Goal: Information Seeking & Learning: Learn about a topic

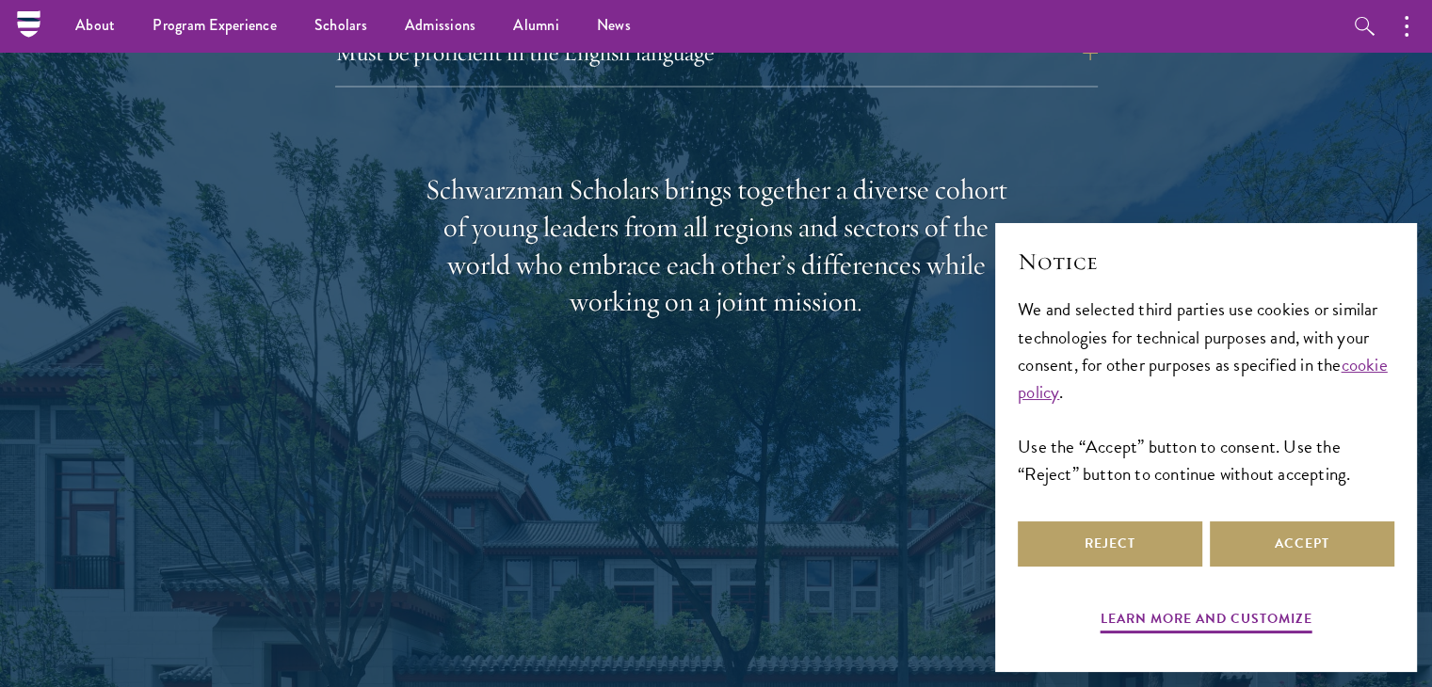
scroll to position [2895, 0]
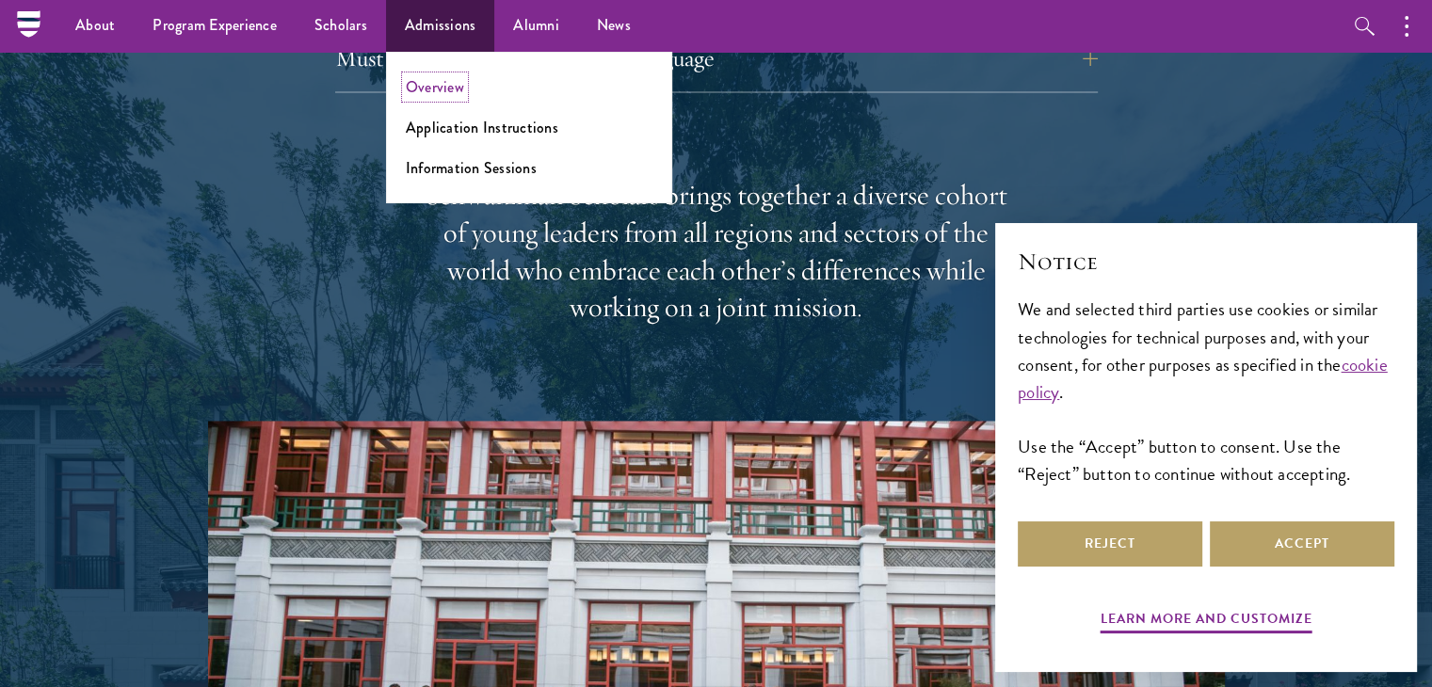
click at [412, 89] on link "Overview" at bounding box center [435, 87] width 58 height 22
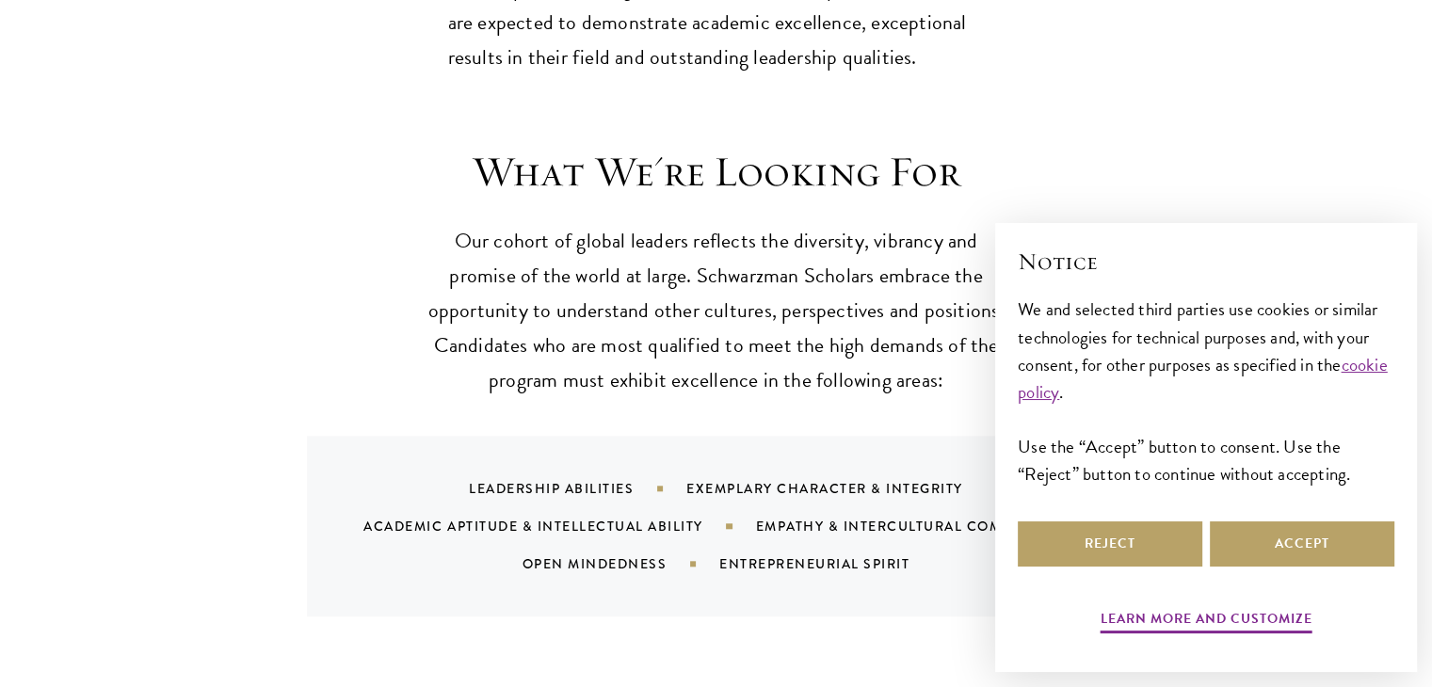
scroll to position [1709, 0]
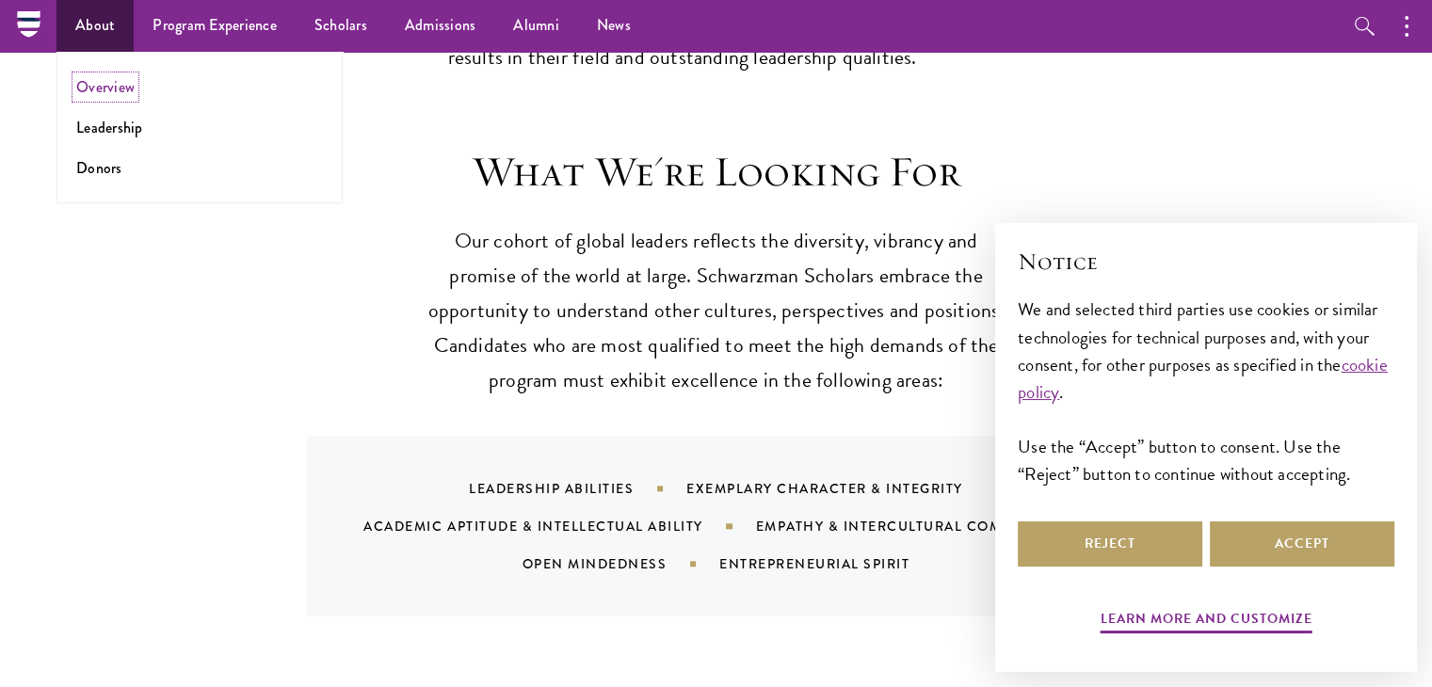
click at [87, 88] on link "Overview" at bounding box center [105, 87] width 58 height 22
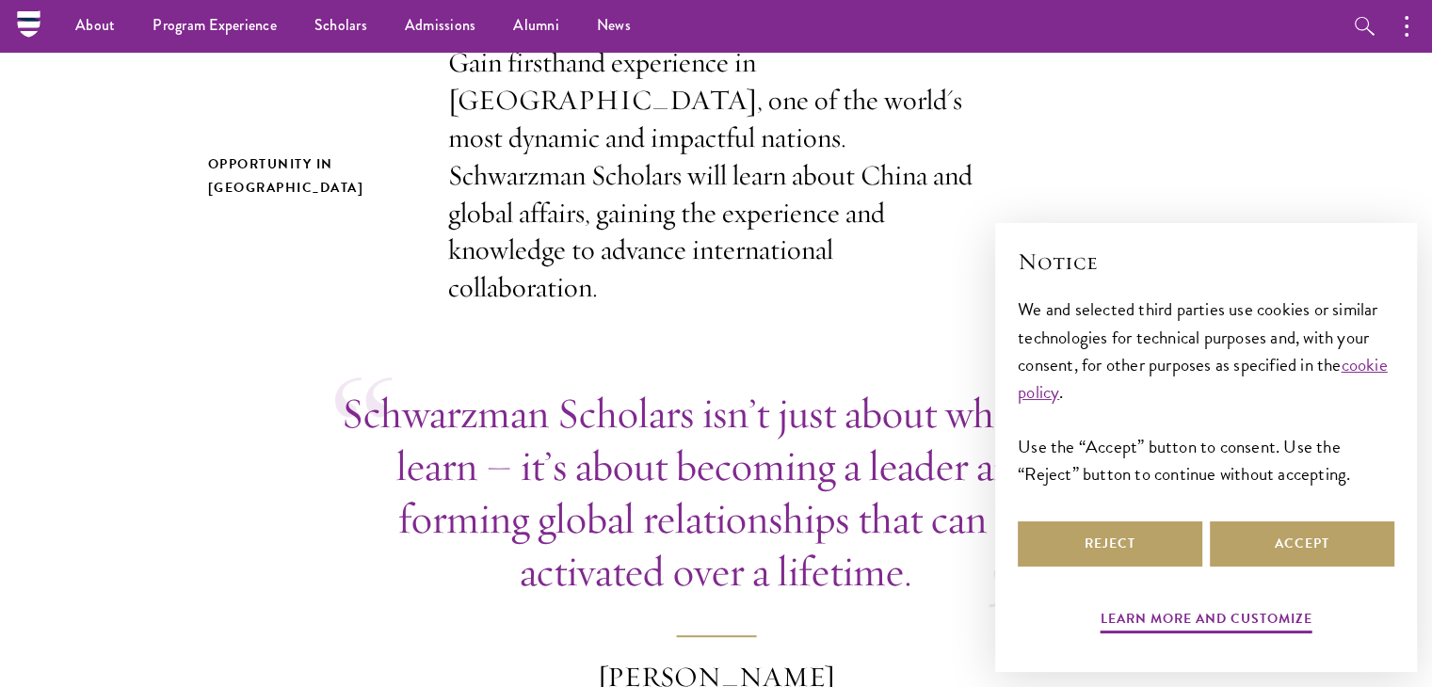
scroll to position [628, 0]
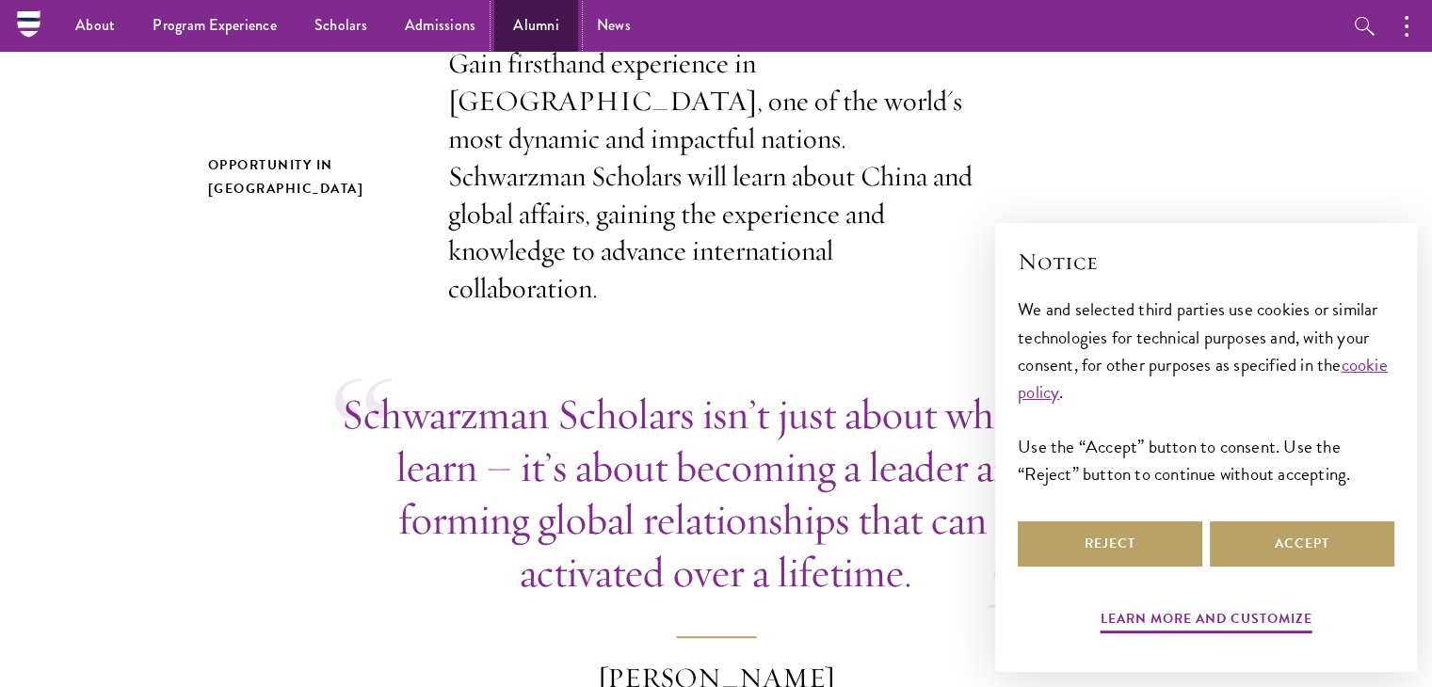
click at [540, 26] on link "Alumni" at bounding box center [536, 26] width 84 height 52
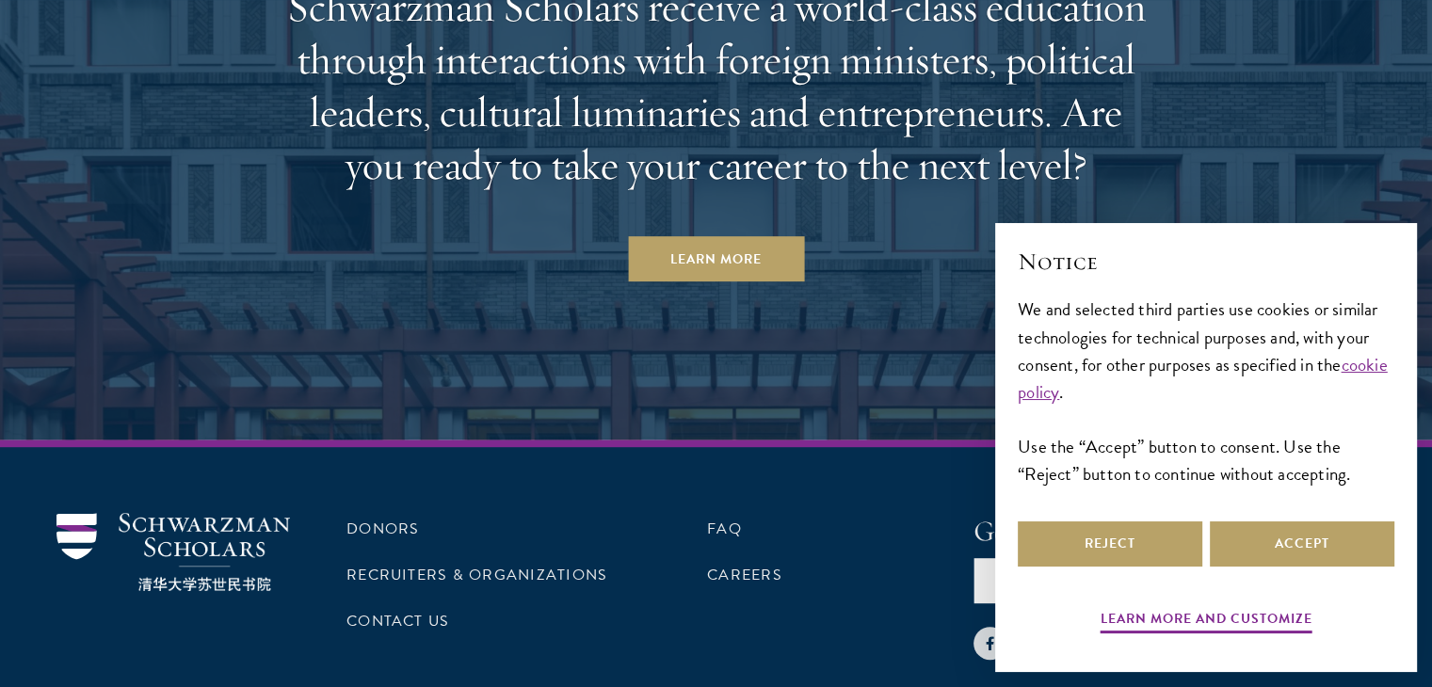
scroll to position [8239, 0]
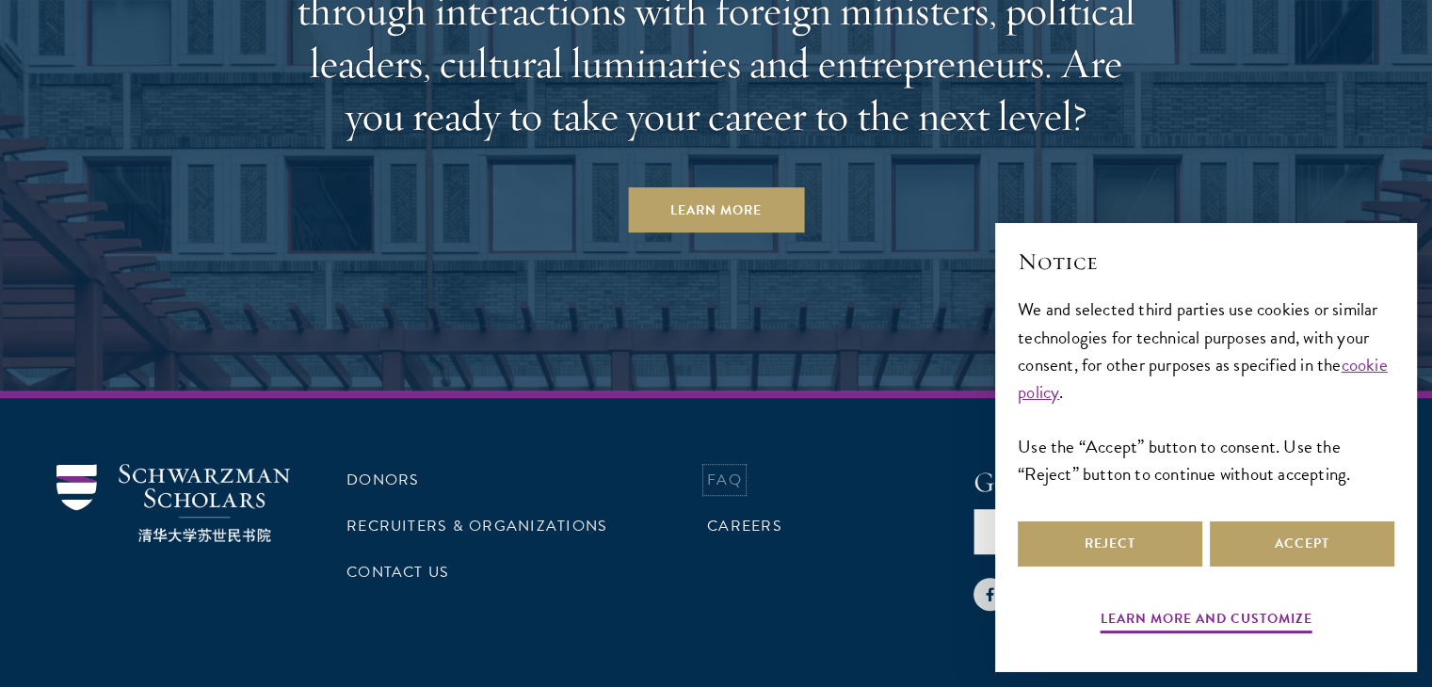
click at [716, 469] on link "FAQ" at bounding box center [724, 480] width 35 height 23
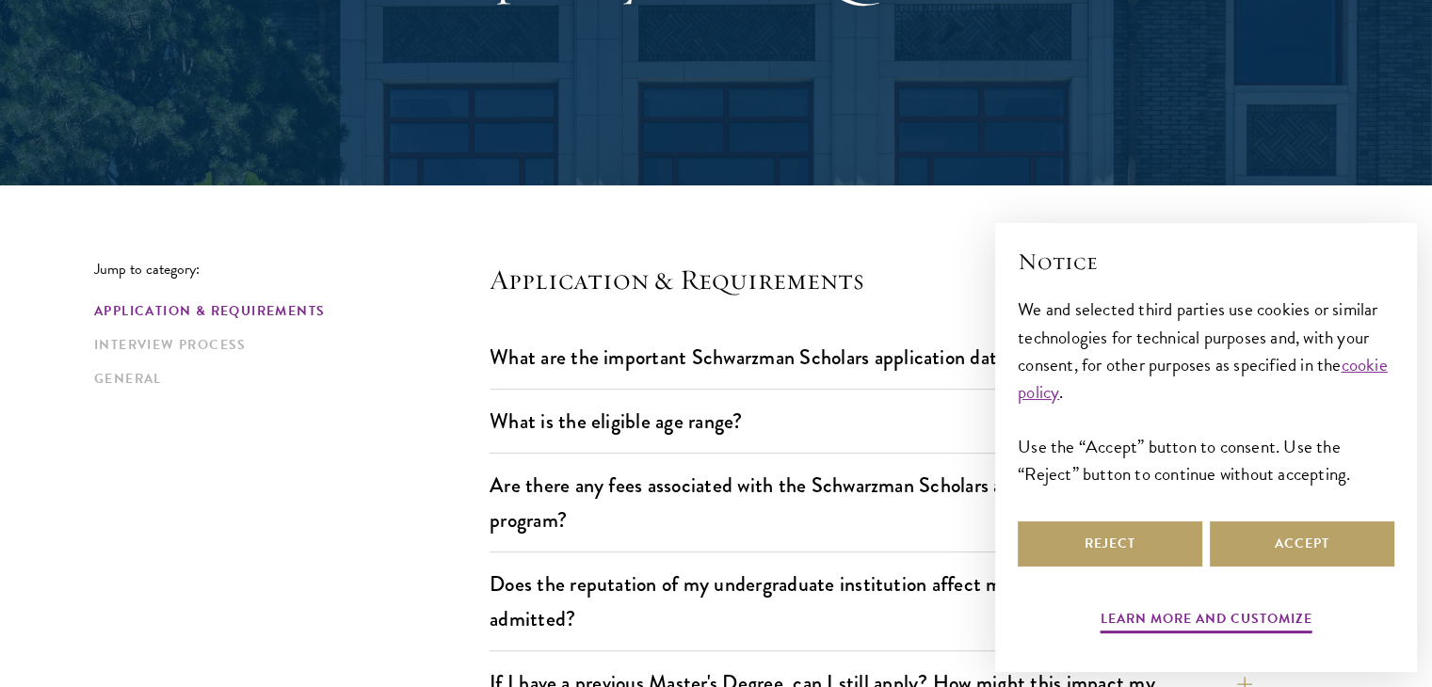
scroll to position [296, 0]
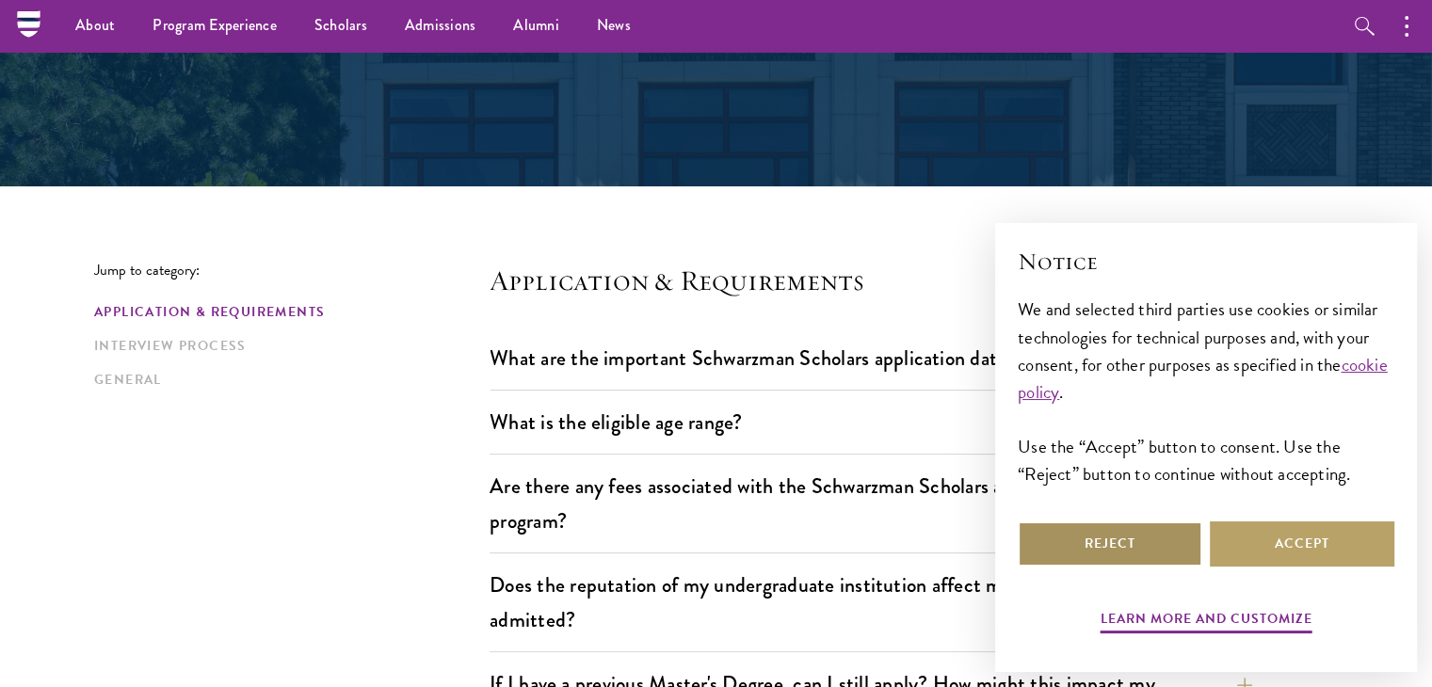
click at [1143, 544] on button "Reject" at bounding box center [1109, 543] width 184 height 45
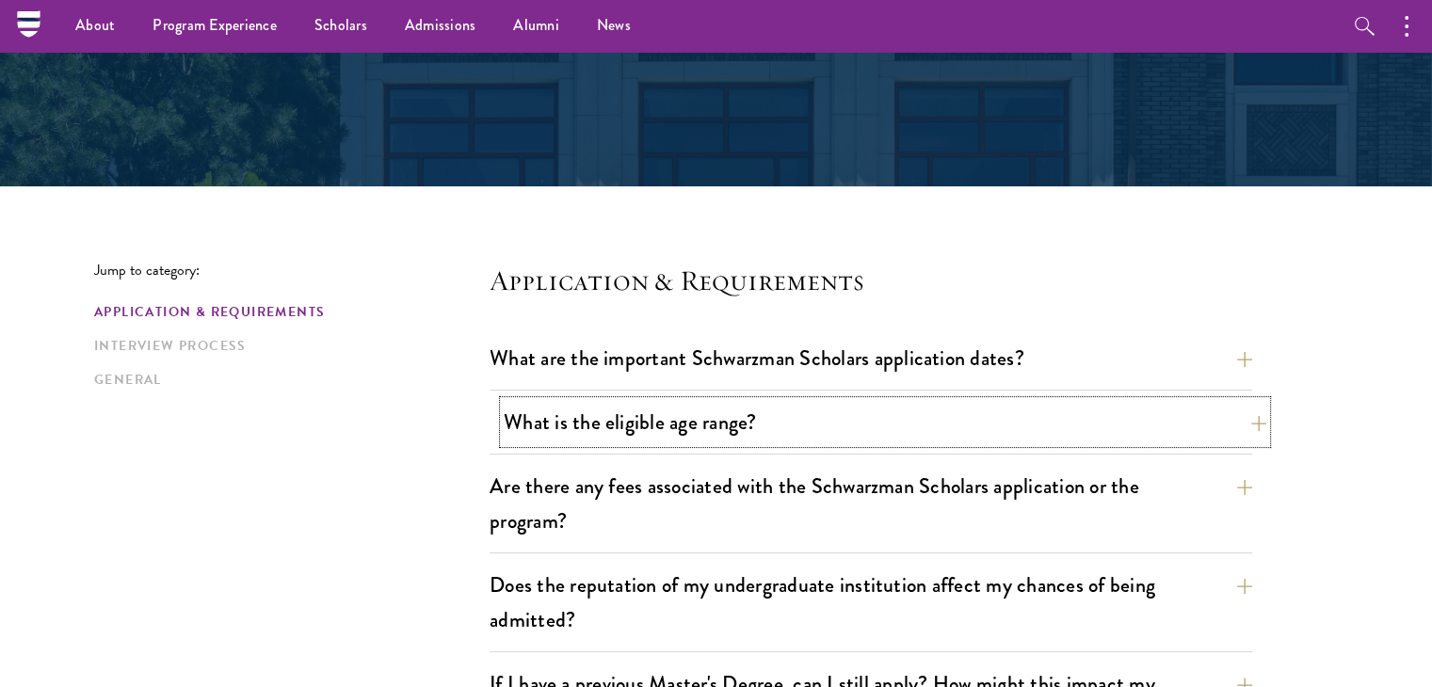
click at [1245, 423] on button "What is the eligible age range?" at bounding box center [885, 422] width 762 height 42
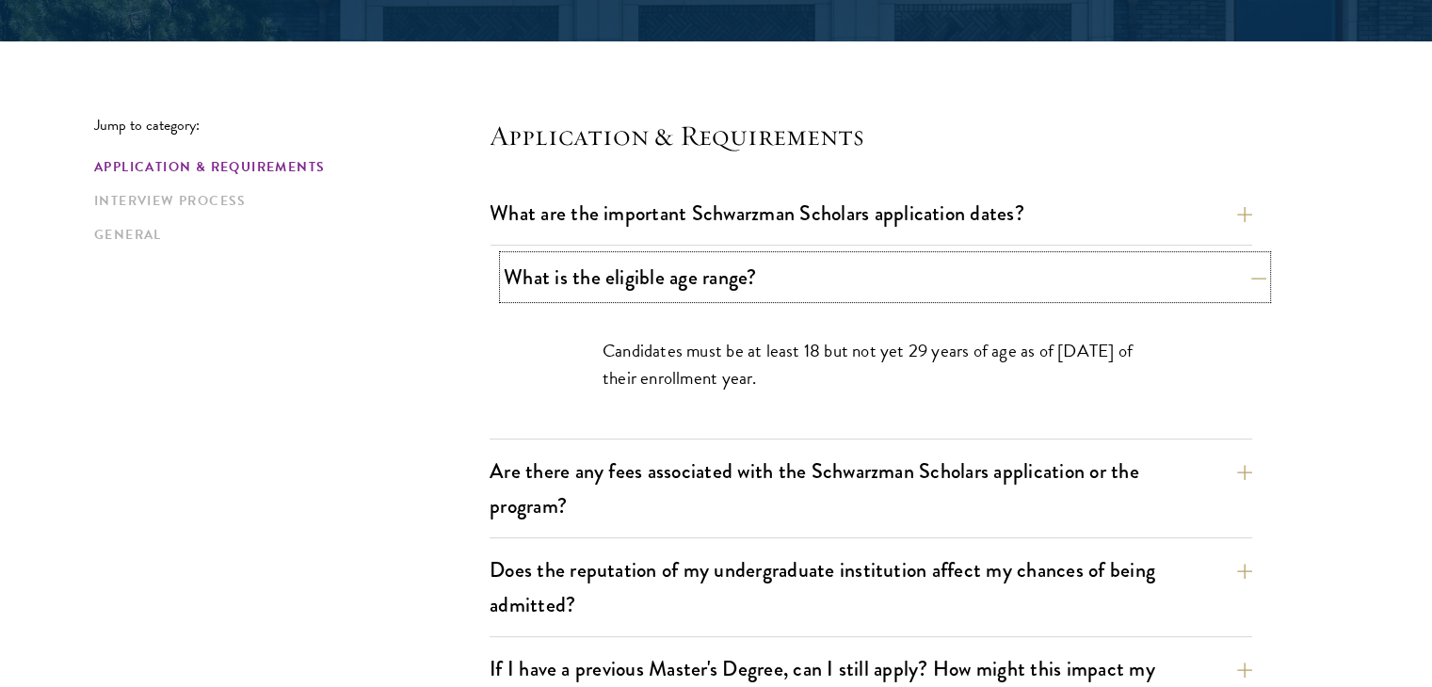
scroll to position [443, 0]
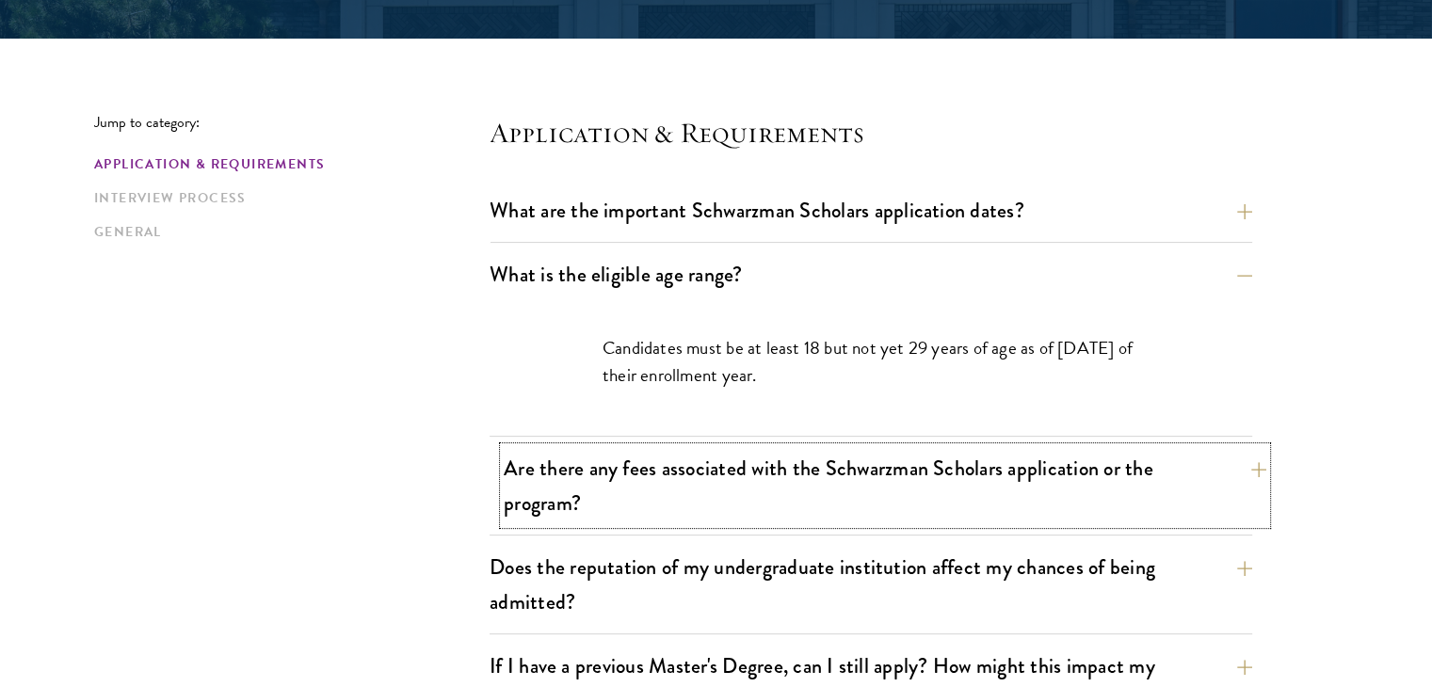
click at [1252, 472] on button "Are there any fees associated with the Schwarzman Scholars application or the p…" at bounding box center [885, 485] width 762 height 77
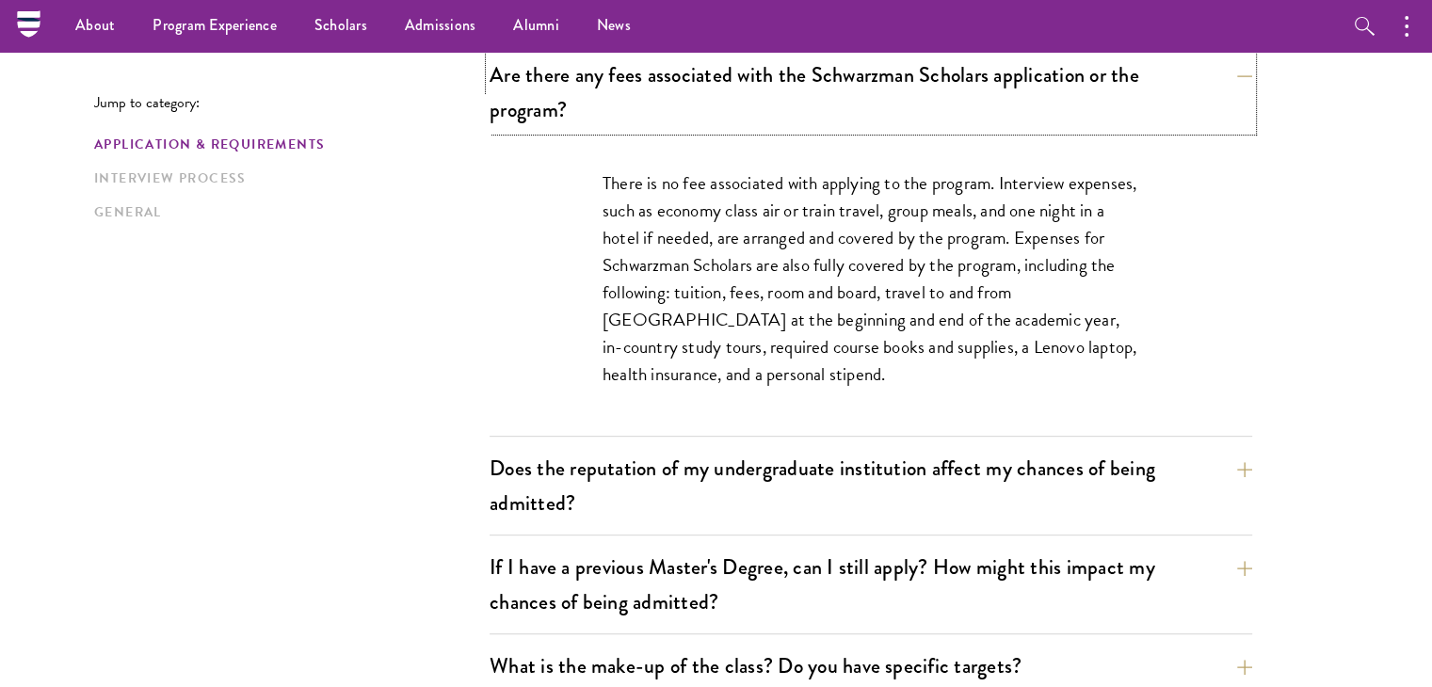
scroll to position [706, 0]
click at [1246, 468] on button "Does the reputation of my undergraduate institution affect my chances of being …" at bounding box center [885, 486] width 762 height 77
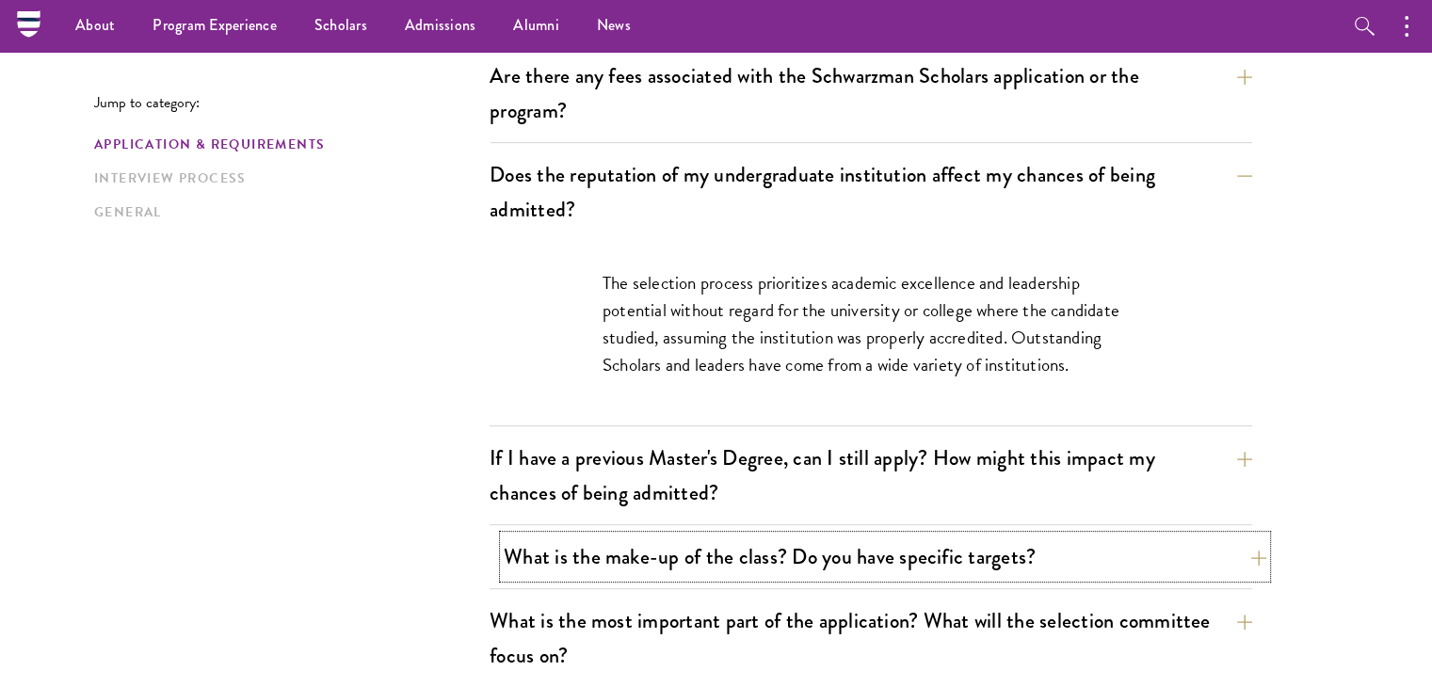
click at [1240, 554] on button "What is the make-up of the class? Do you have specific targets?" at bounding box center [885, 557] width 762 height 42
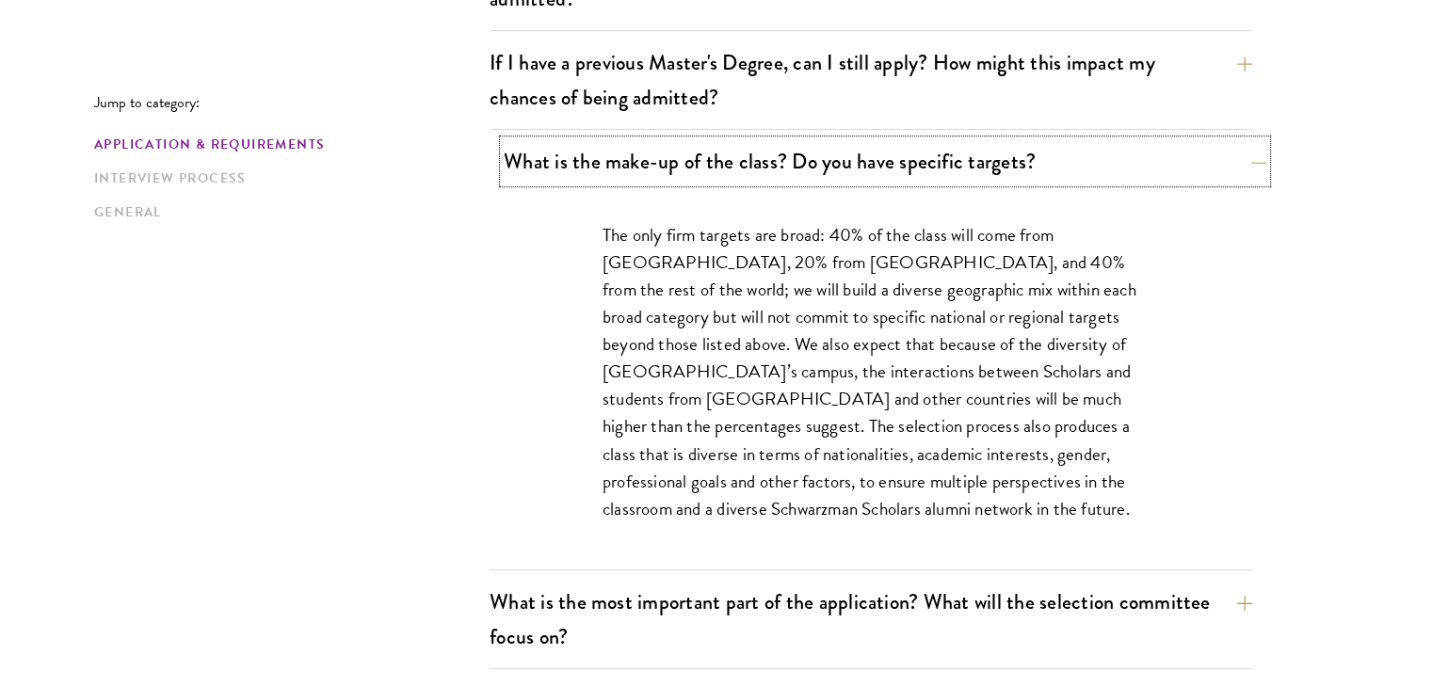
scroll to position [915, 0]
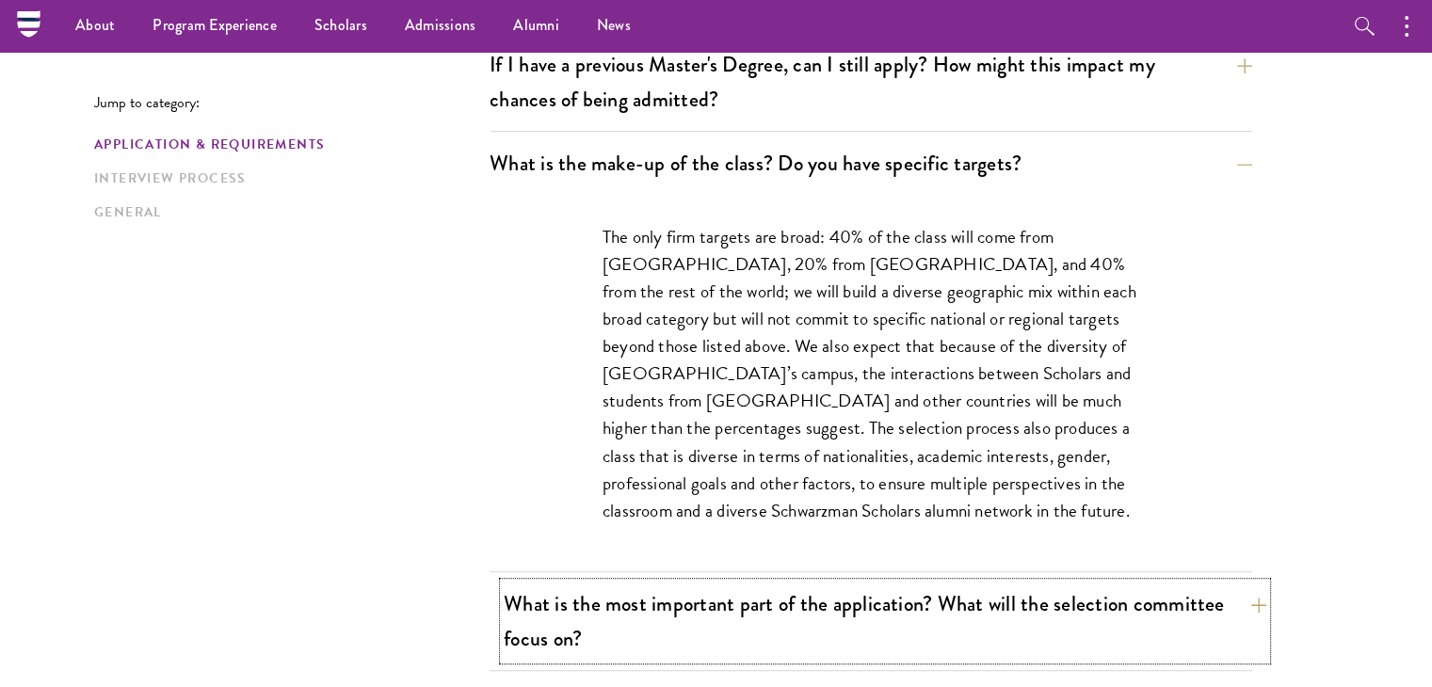
click at [1251, 601] on button "What is the most important part of the application? What will the selection com…" at bounding box center [885, 621] width 762 height 77
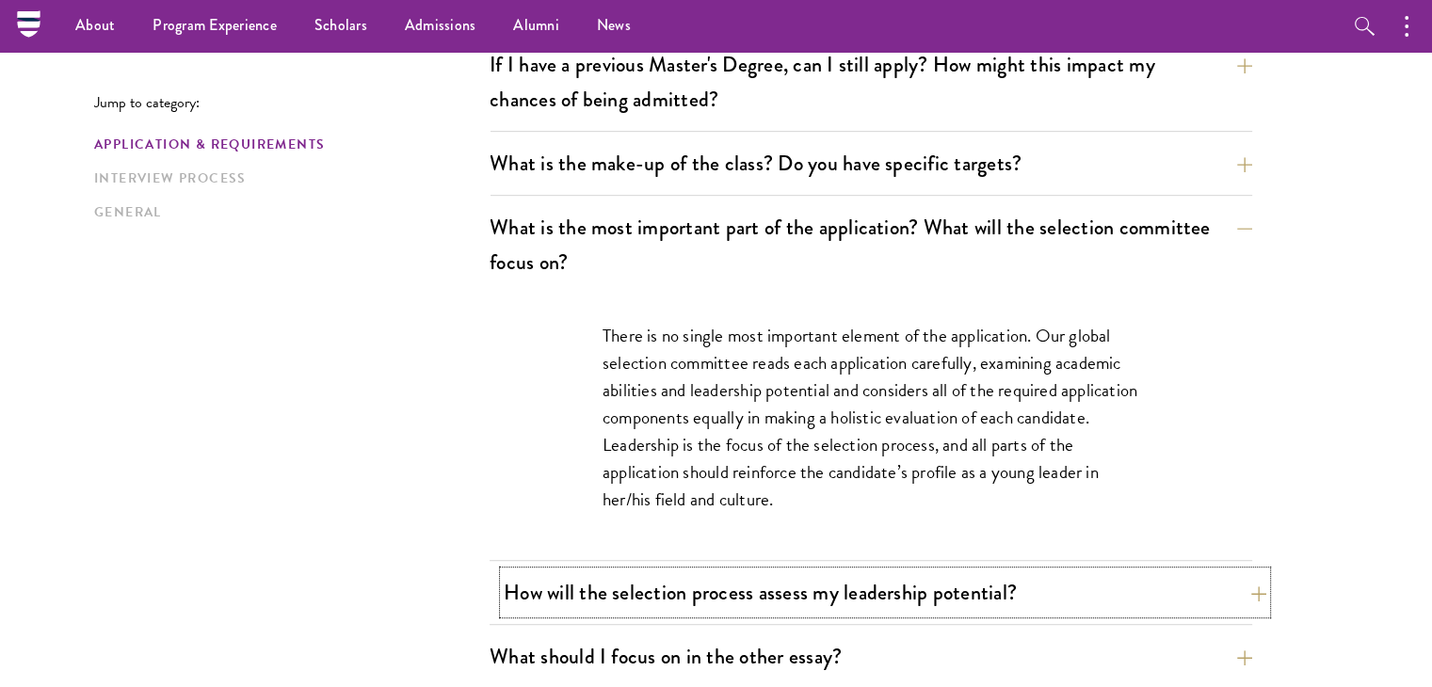
click at [1251, 592] on button "How will the selection process assess my leadership potential?" at bounding box center [885, 592] width 762 height 42
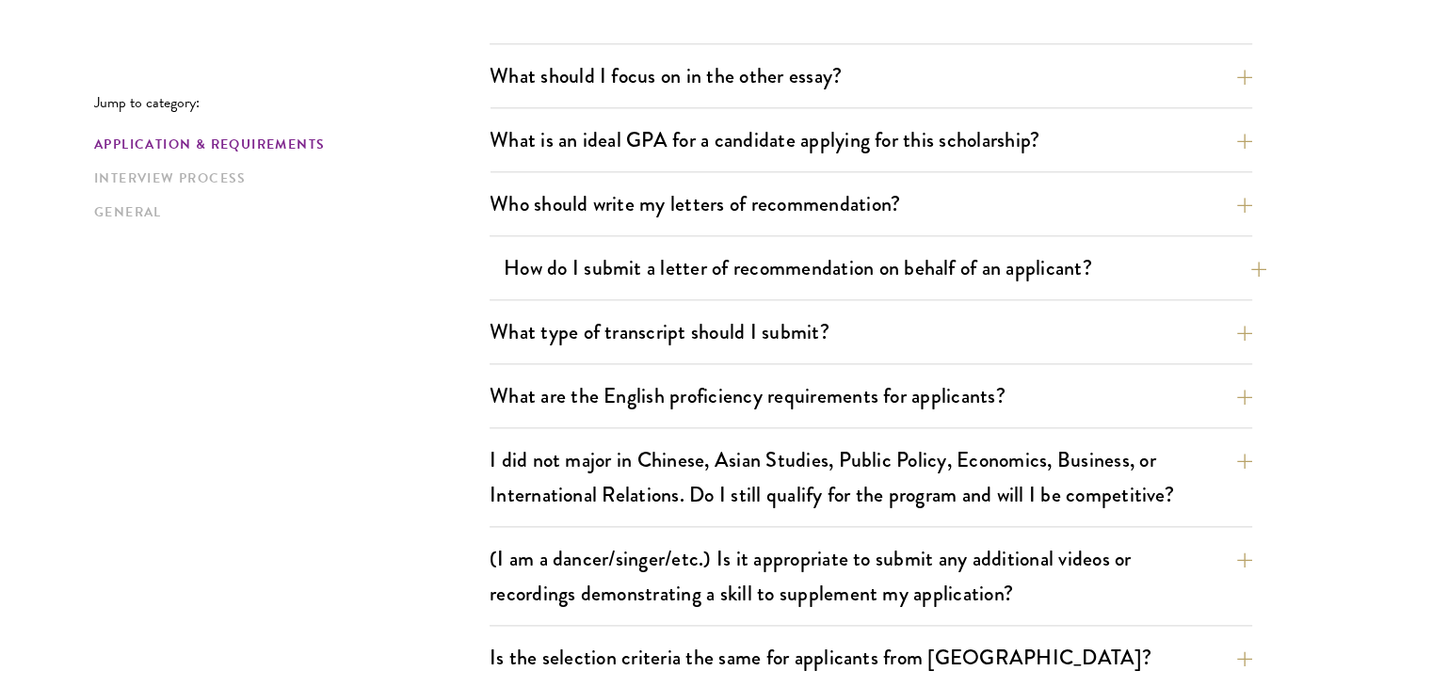
scroll to position [2238, 0]
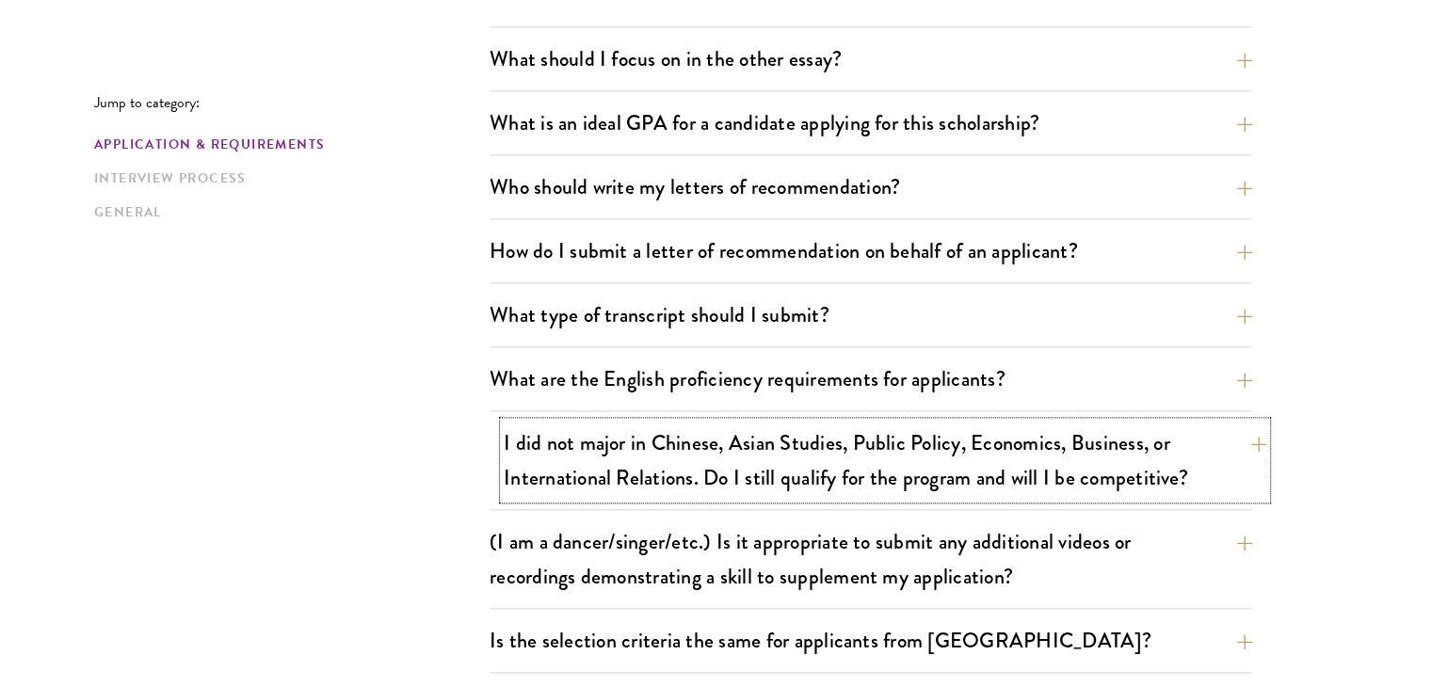
click at [1242, 442] on button "I did not major in Chinese, Asian Studies, Public Policy, Economics, Business, …" at bounding box center [885, 460] width 762 height 77
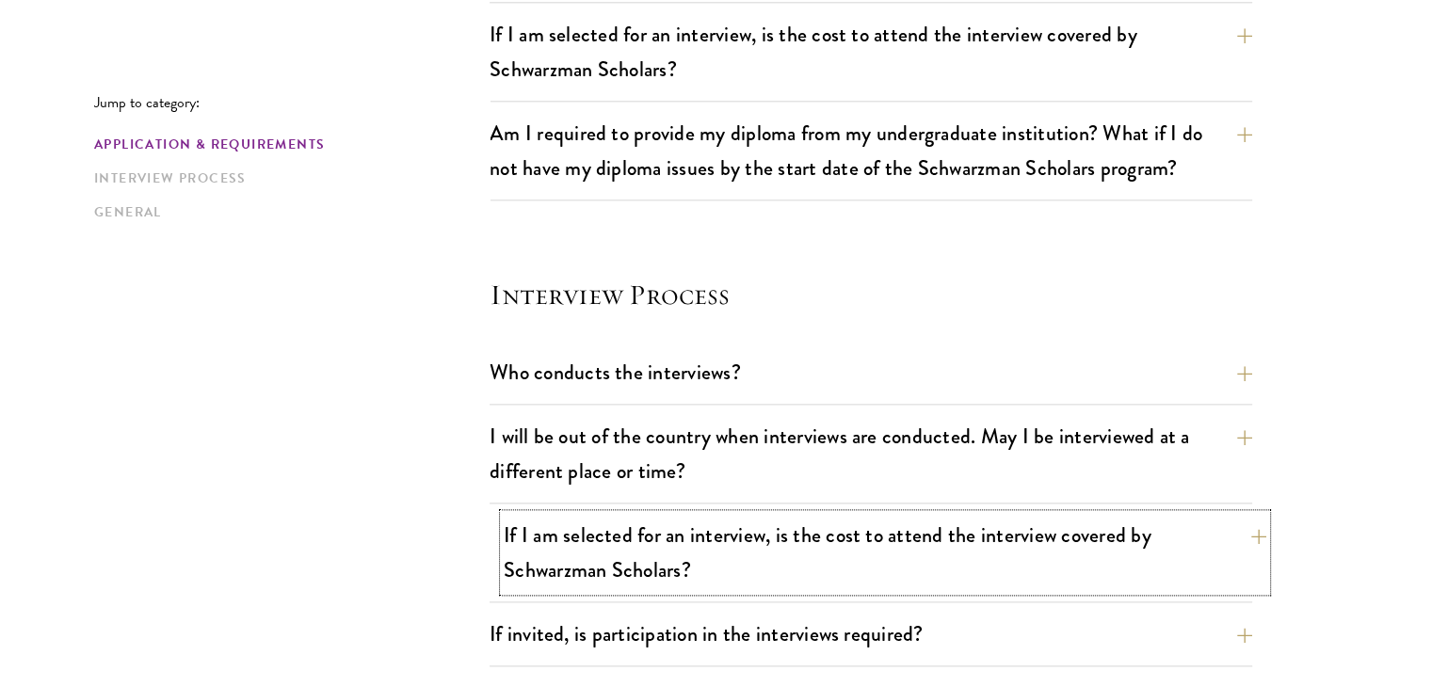
click at [1249, 532] on button "If I am selected for an interview, is the cost to attend the interview covered …" at bounding box center [885, 552] width 762 height 77
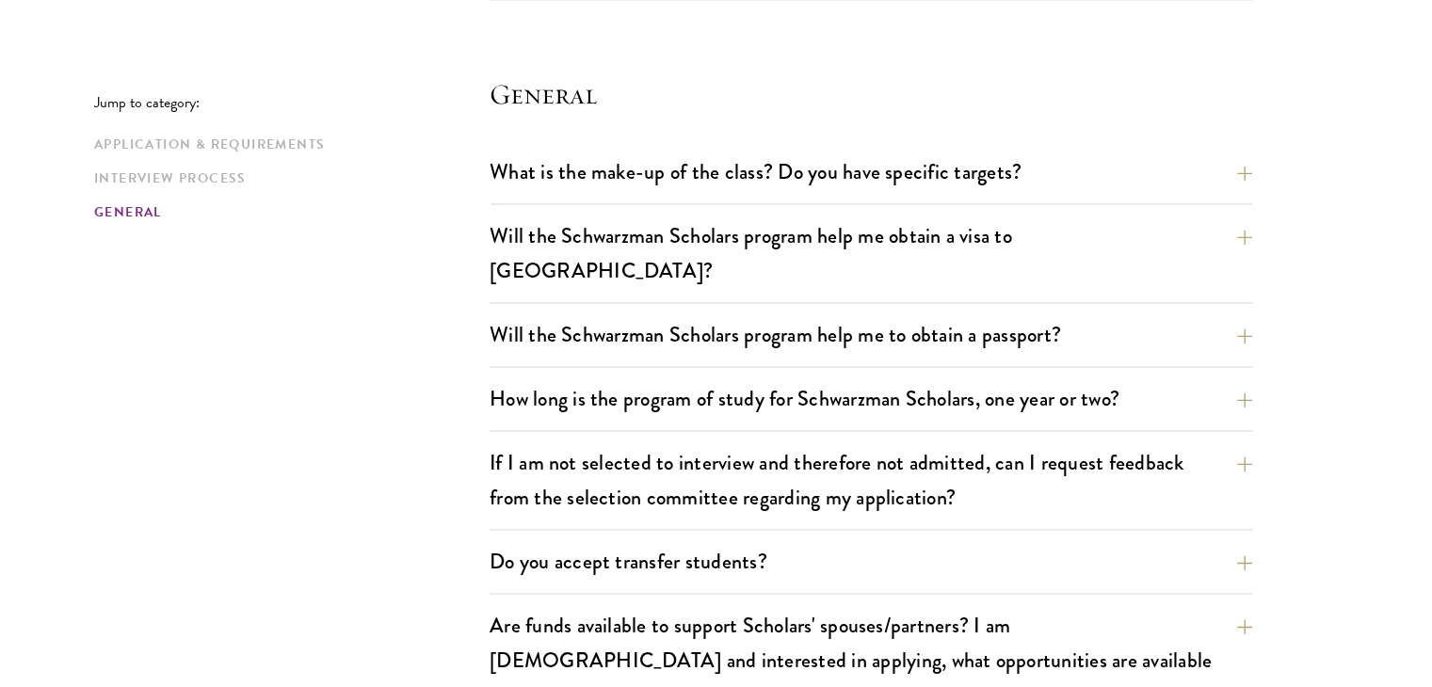
scroll to position [2778, 0]
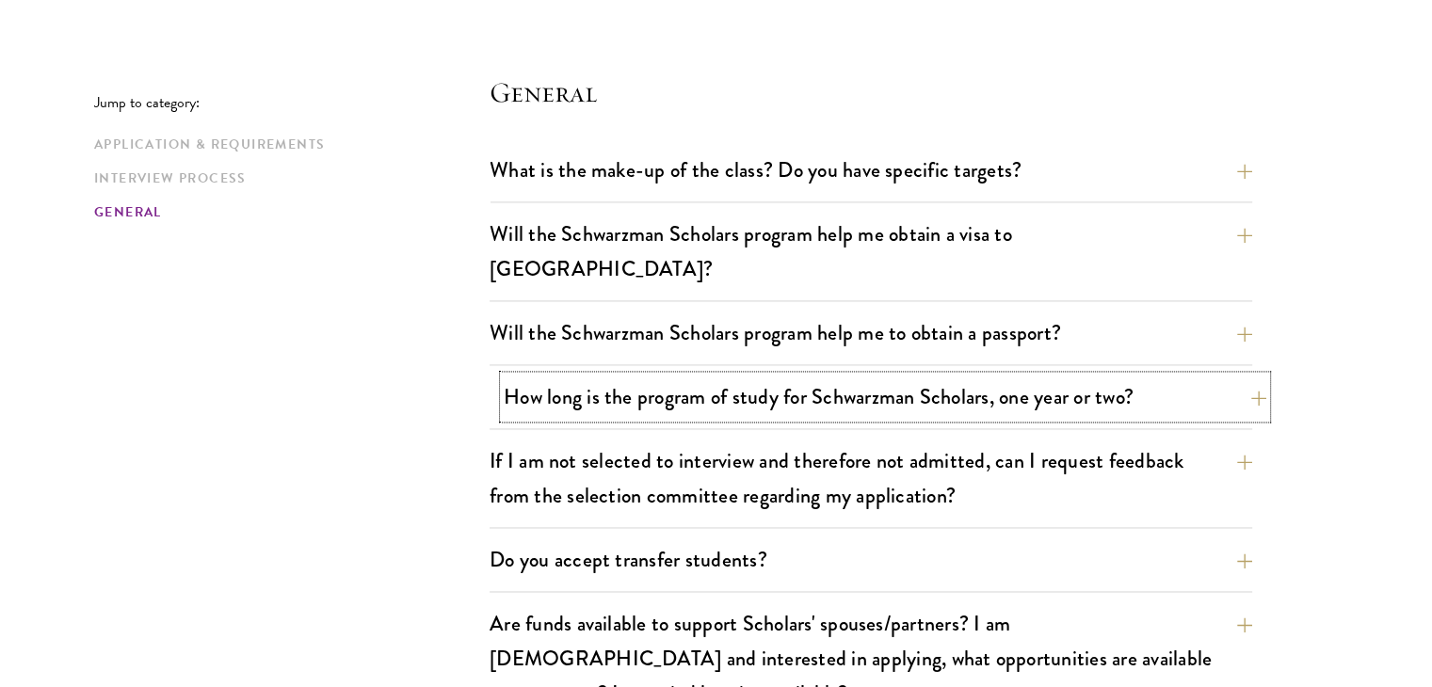
click at [1256, 376] on button "How long is the program of study for Schwarzman Scholars, one year or two?" at bounding box center [885, 397] width 762 height 42
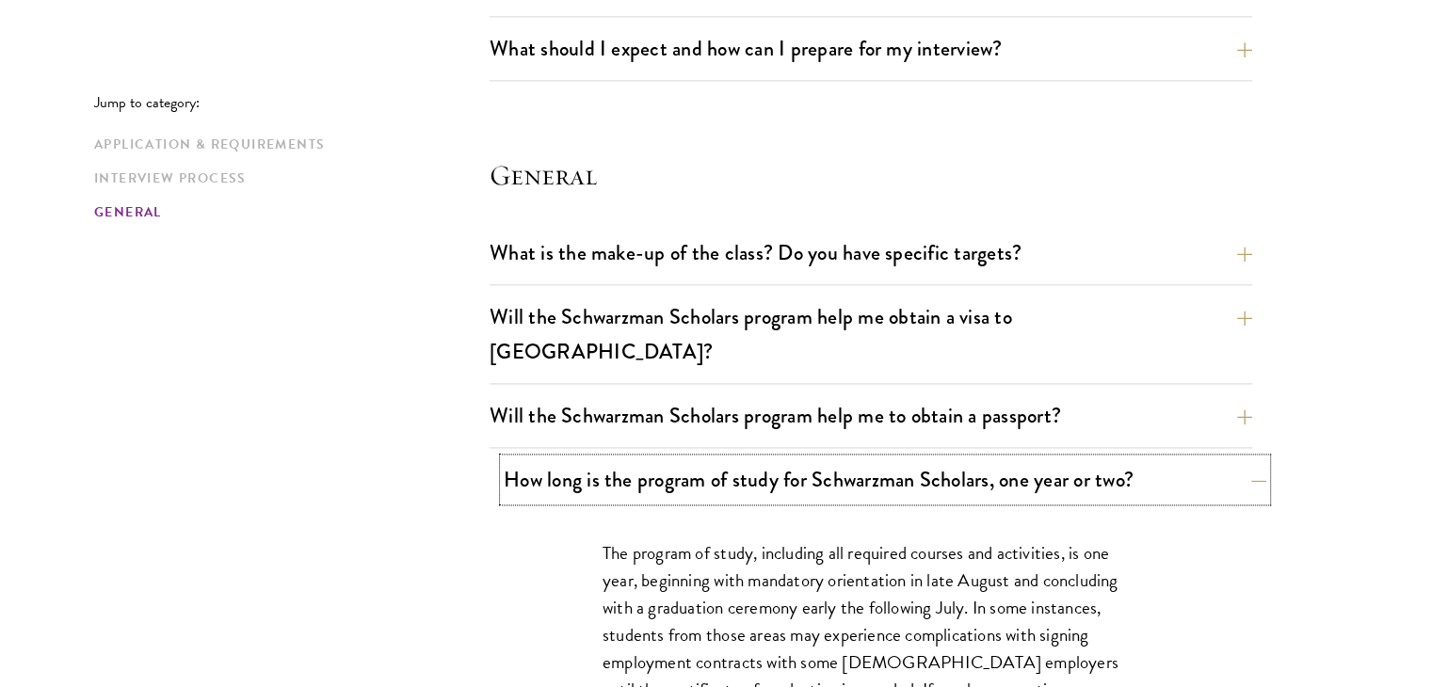
scroll to position [2576, 0]
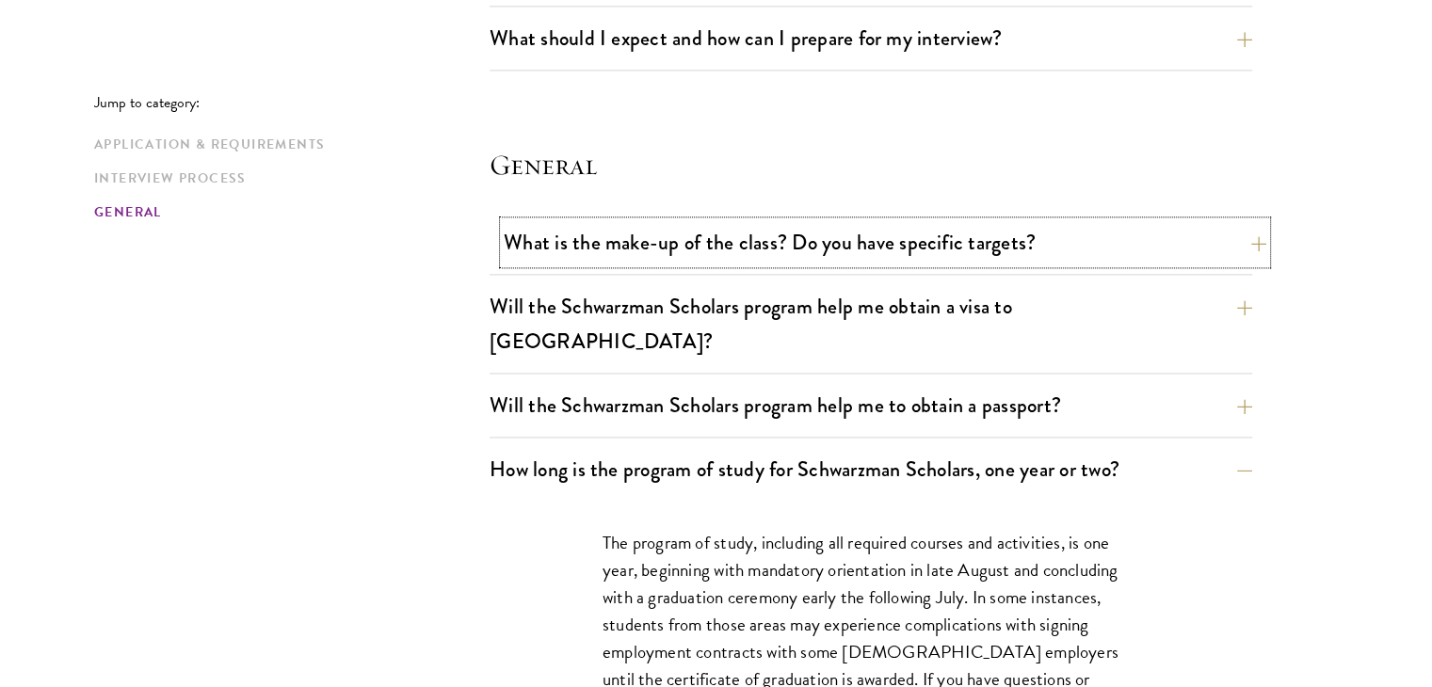
click at [1243, 237] on button "What is the make-up of the class? Do you have specific targets?" at bounding box center [885, 242] width 762 height 42
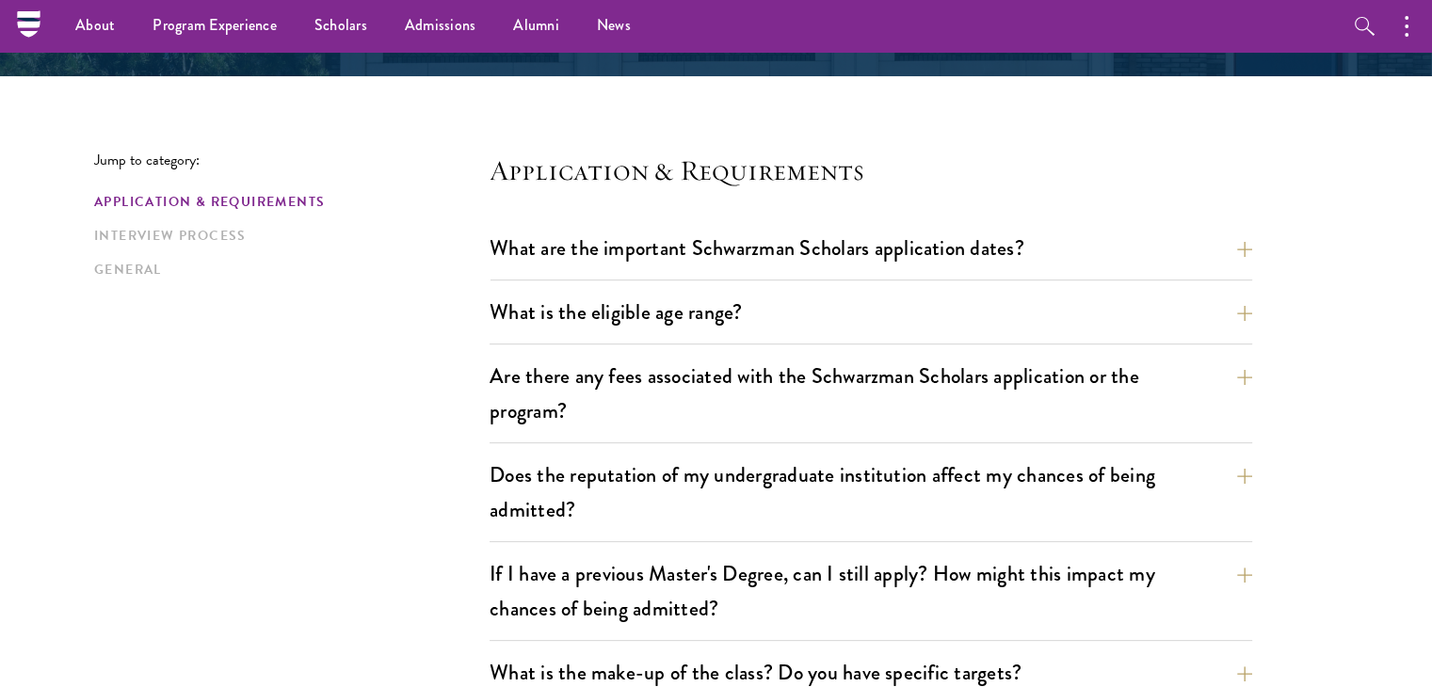
scroll to position [361, 0]
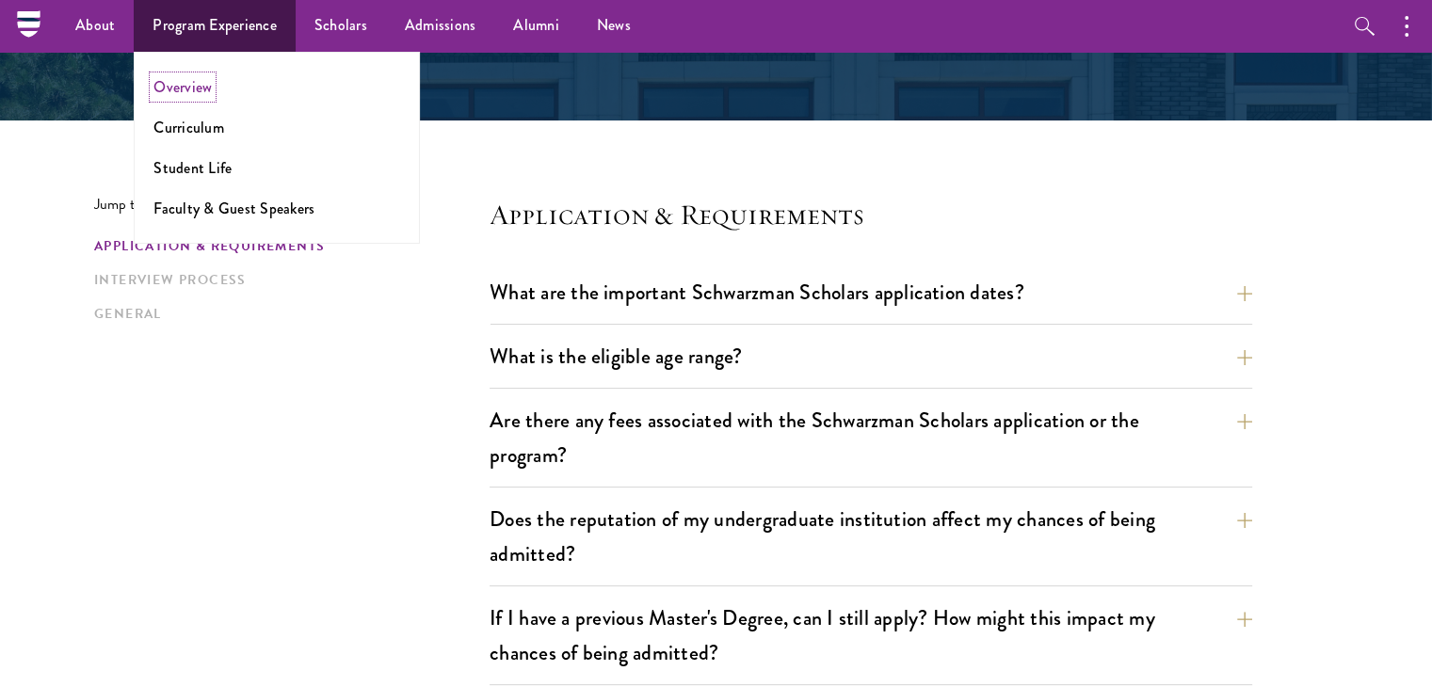
click at [175, 80] on link "Overview" at bounding box center [182, 87] width 58 height 22
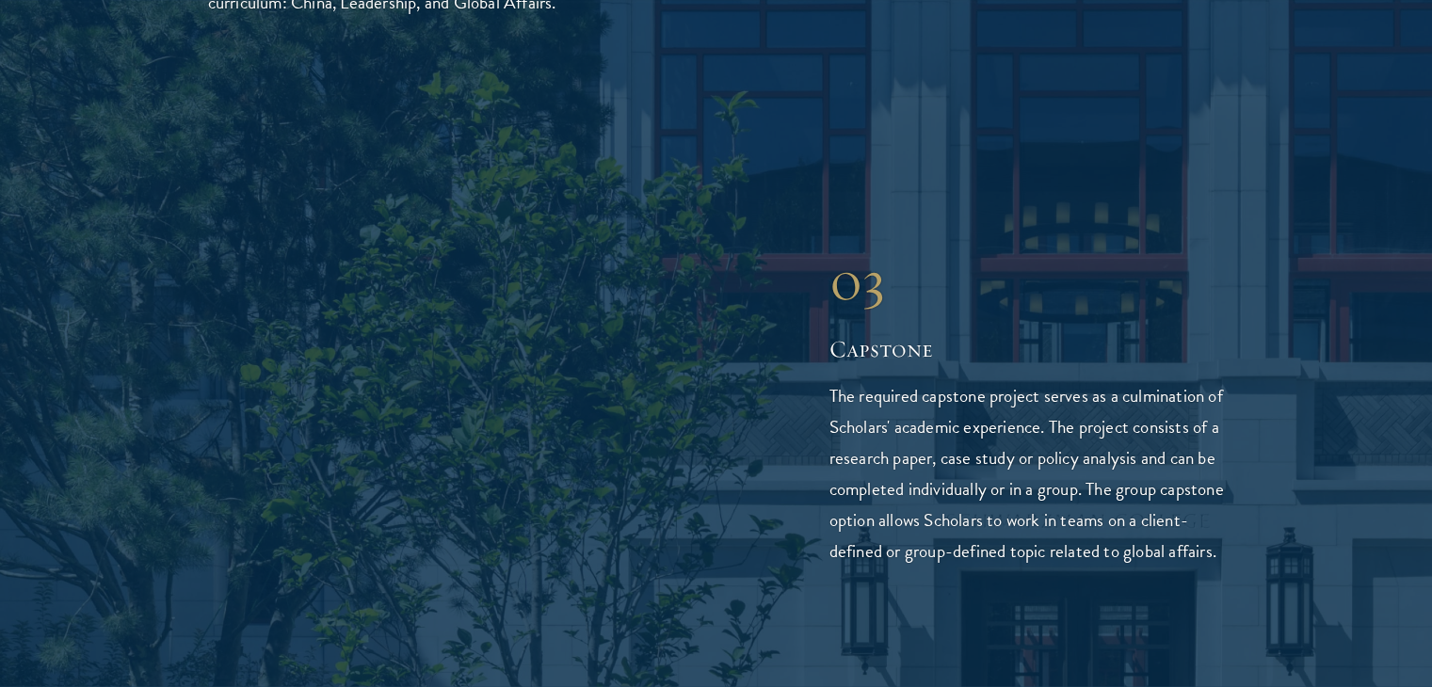
scroll to position [3957, 0]
